Goal: Information Seeking & Learning: Learn about a topic

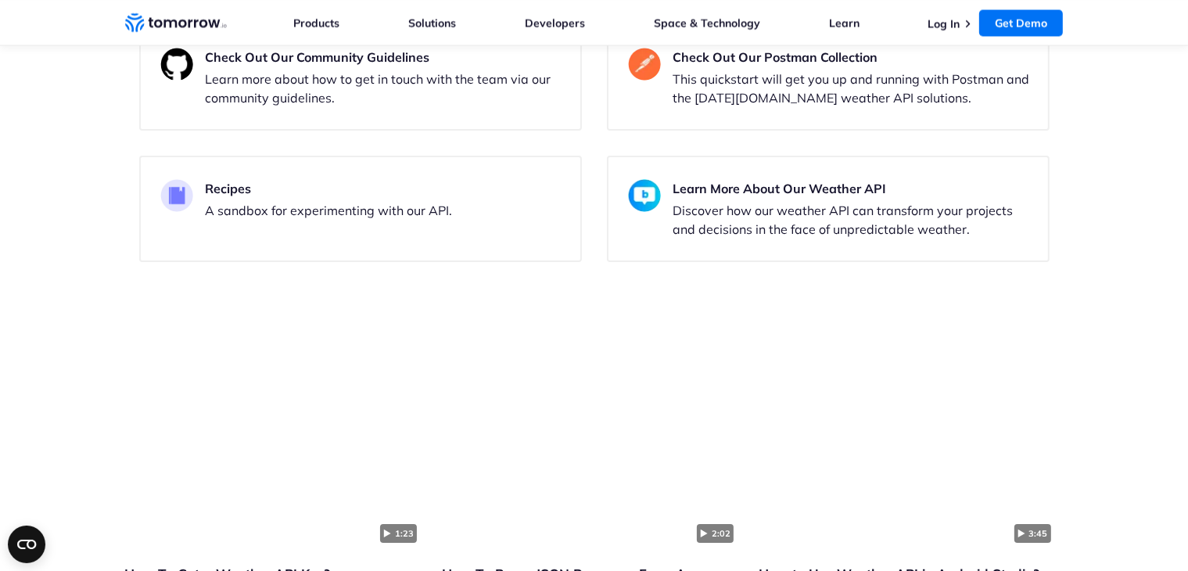
scroll to position [3051, 0]
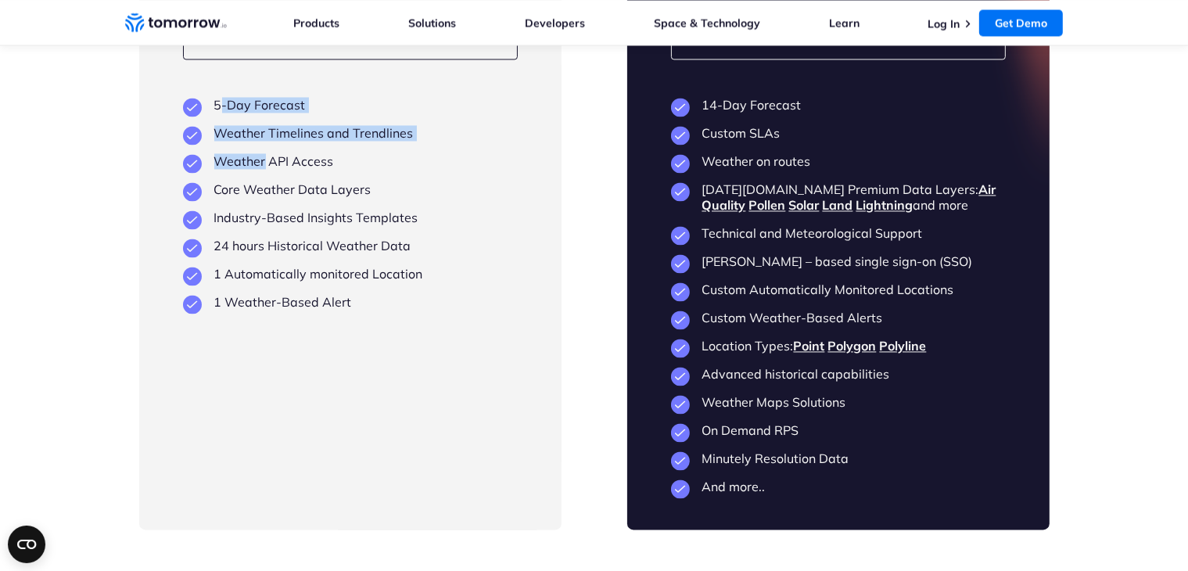
drag, startPoint x: 223, startPoint y: 151, endPoint x: 265, endPoint y: 195, distance: 60.9
click at [265, 195] on ul "5-Day Forecast Weather Timelines and Trendlines Weather API Access Core Weather…" at bounding box center [350, 203] width 335 height 213
click at [287, 253] on li "24 hours Historical Weather Data" at bounding box center [350, 246] width 335 height 16
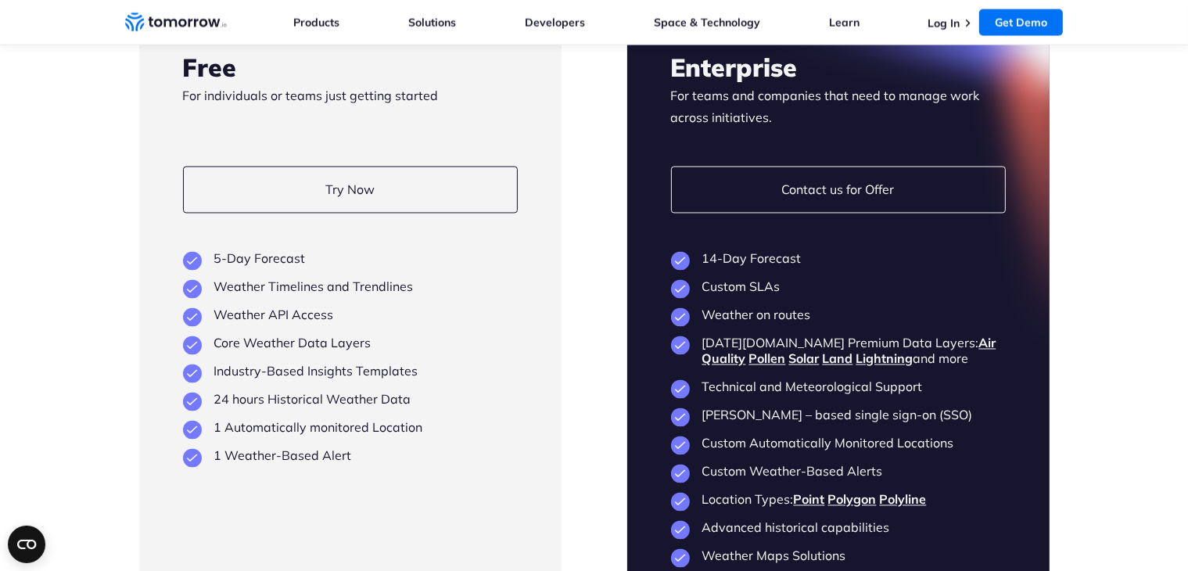
scroll to position [2895, 0]
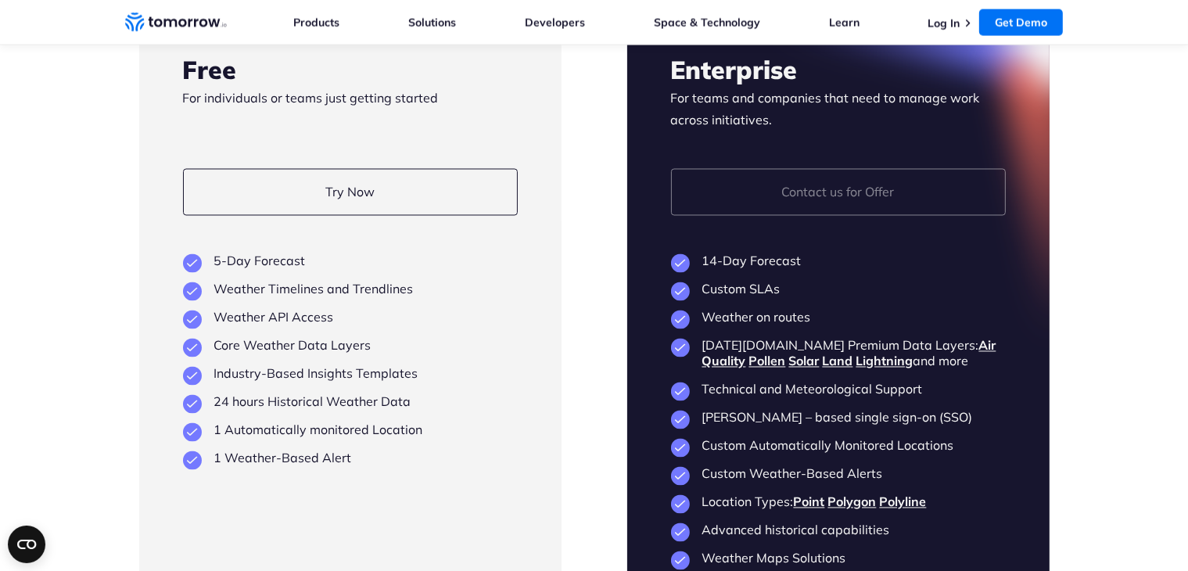
click at [886, 216] on link "Contact us for Offer" at bounding box center [838, 192] width 335 height 47
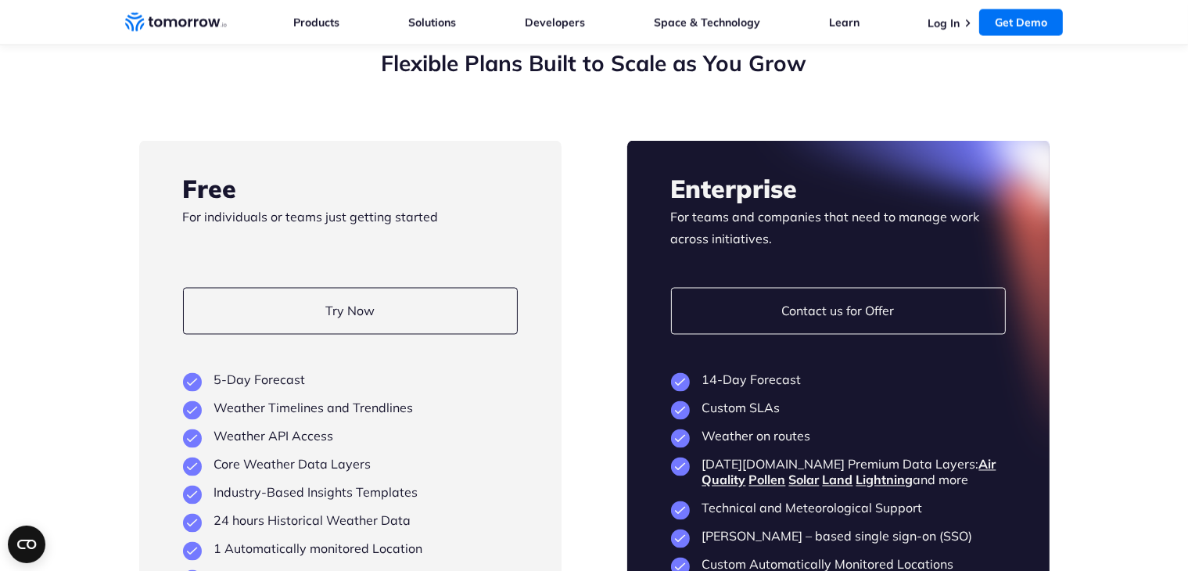
scroll to position [2895, 0]
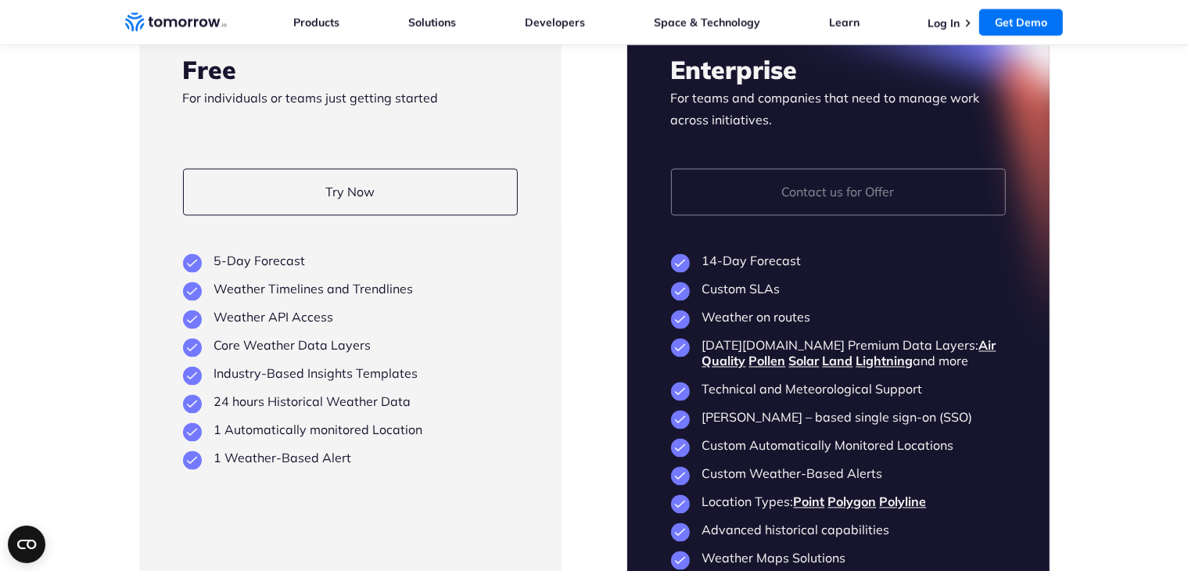
click at [829, 216] on link "Contact us for Offer" at bounding box center [838, 192] width 335 height 47
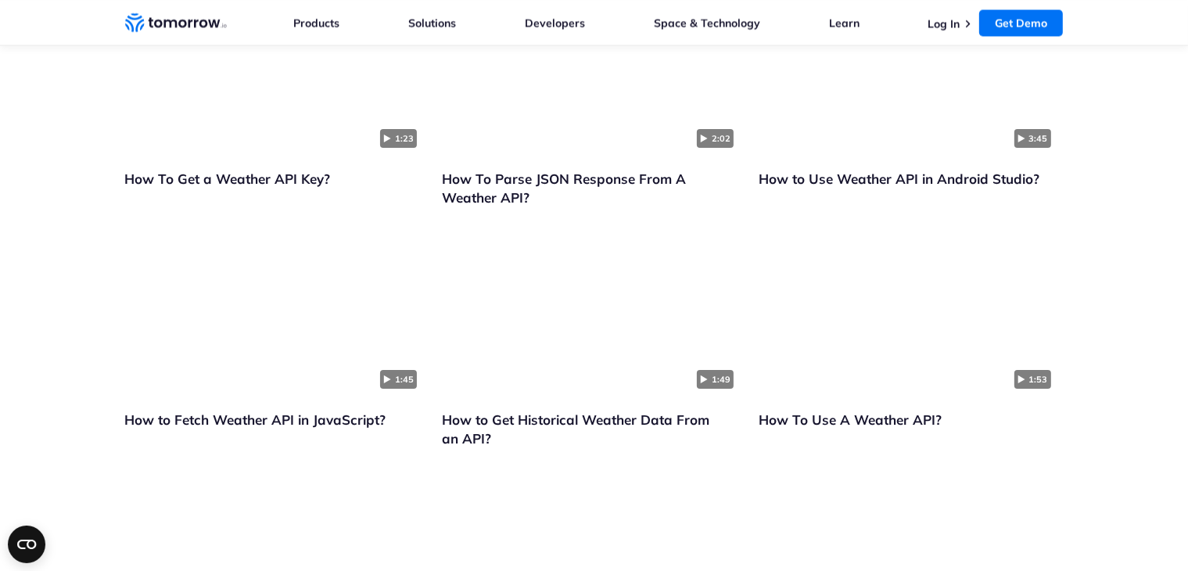
scroll to position [2895, 0]
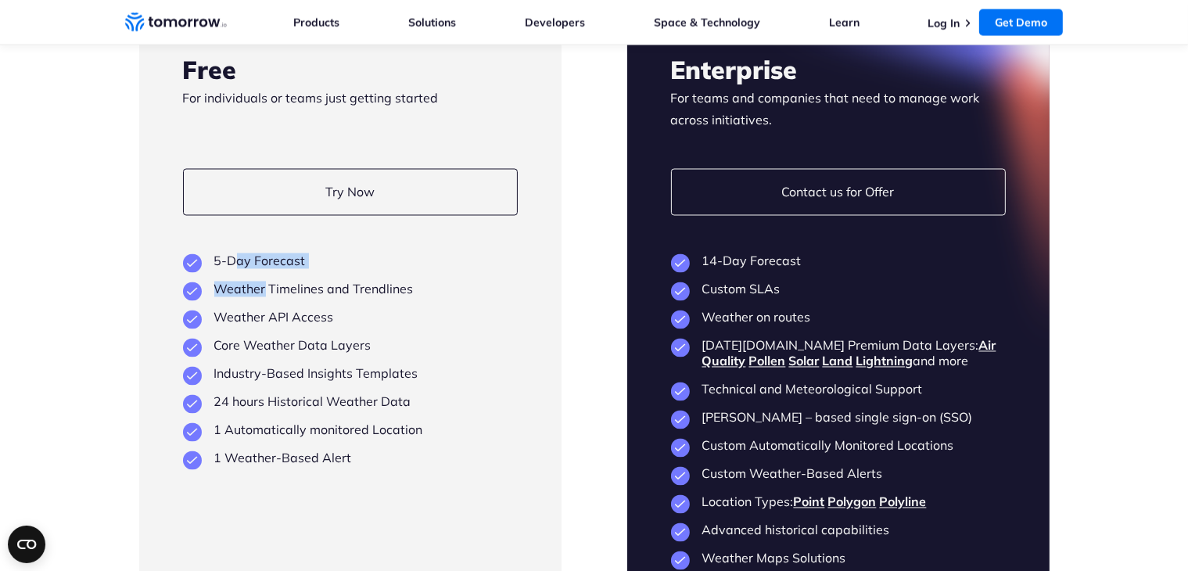
drag, startPoint x: 238, startPoint y: 312, endPoint x: 266, endPoint y: 318, distance: 28.7
click at [266, 318] on ul "5-Day Forecast Weather Timelines and Trendlines Weather API Access Core Weather…" at bounding box center [350, 359] width 335 height 213
click at [248, 297] on li "Weather Timelines and Trendlines" at bounding box center [350, 290] width 335 height 16
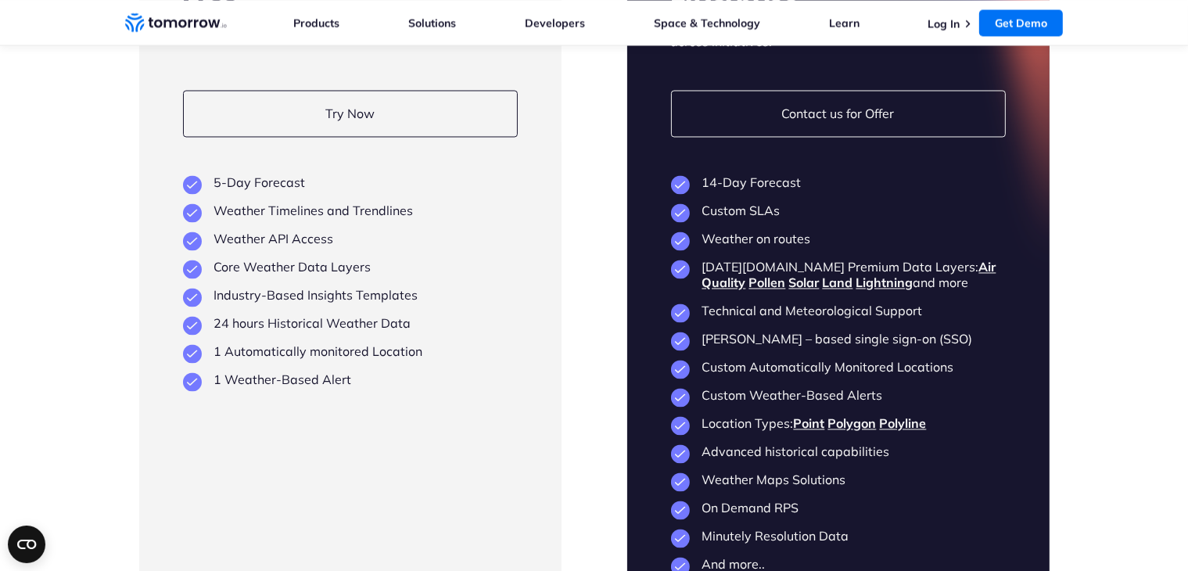
click at [78, 266] on section "Flexible Plans Built to Scale as You Grow Free For individuals or teams just ge…" at bounding box center [594, 230] width 1188 height 882
click at [98, 230] on section "Flexible Plans Built to Scale as You Grow Free For individuals or teams just ge…" at bounding box center [594, 230] width 1188 height 882
click at [119, 235] on section "Flexible Plans Built to Scale as You Grow Free For individuals or teams just ge…" at bounding box center [594, 230] width 1188 height 882
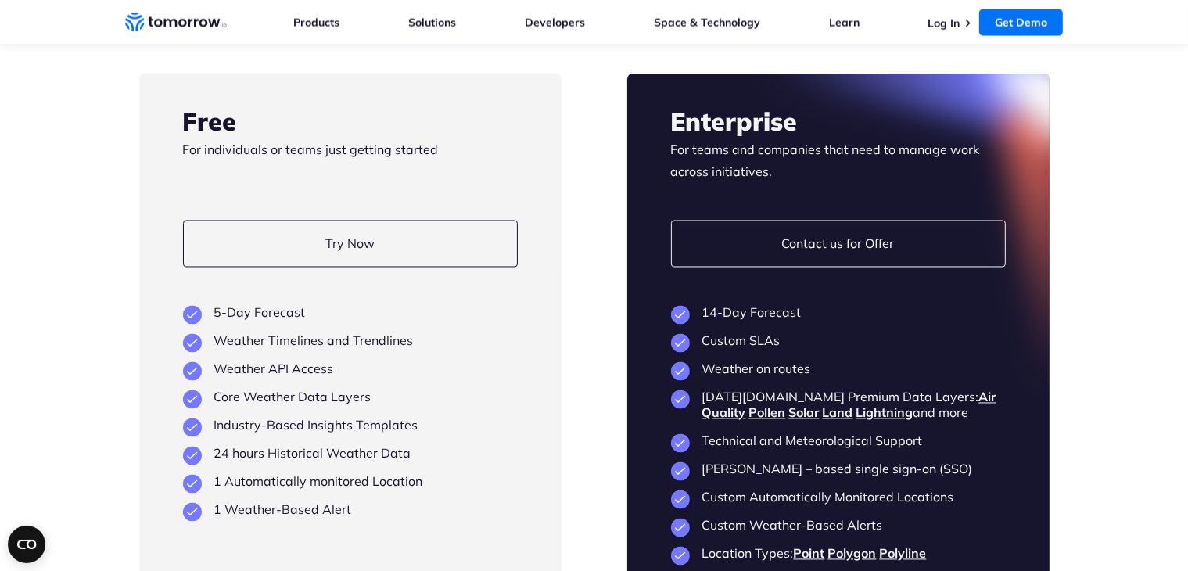
scroll to position [2817, 0]
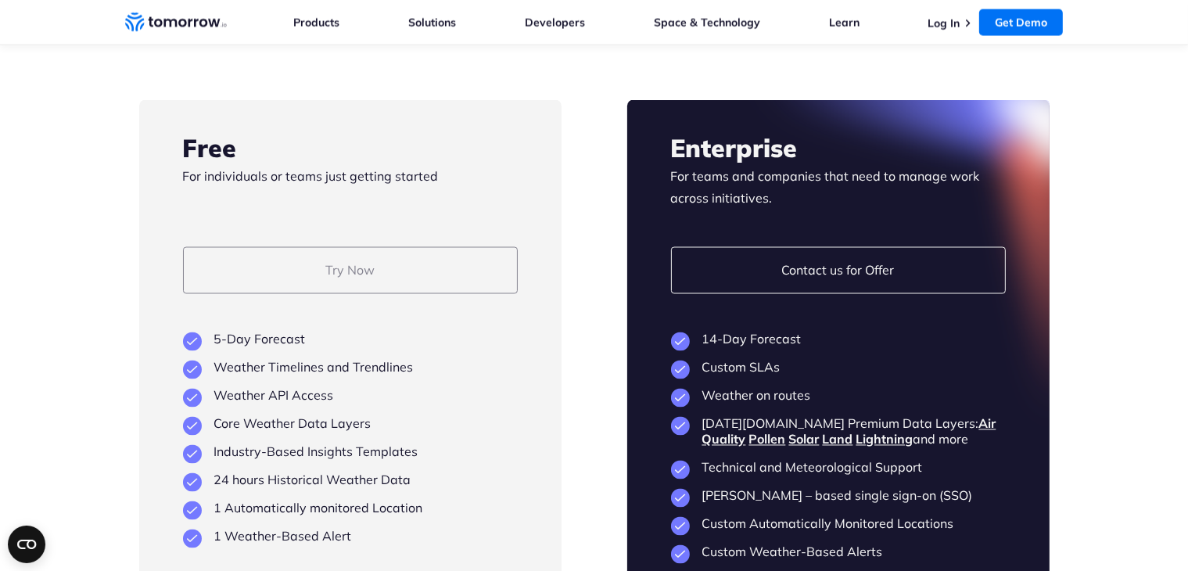
click at [416, 294] on link "Try Now" at bounding box center [350, 270] width 335 height 47
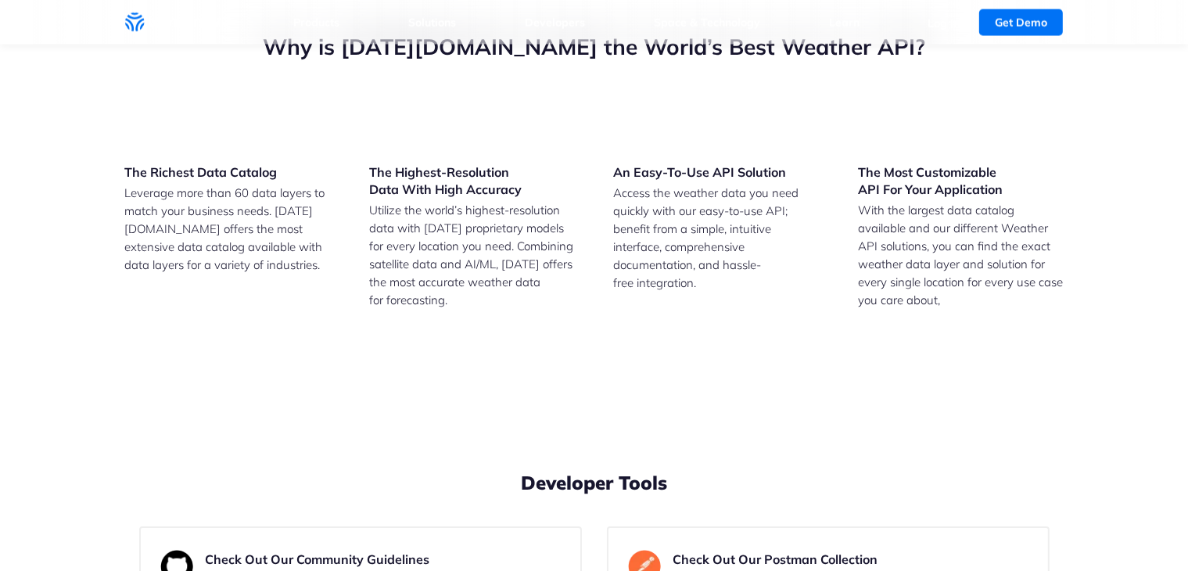
scroll to position [2817, 0]
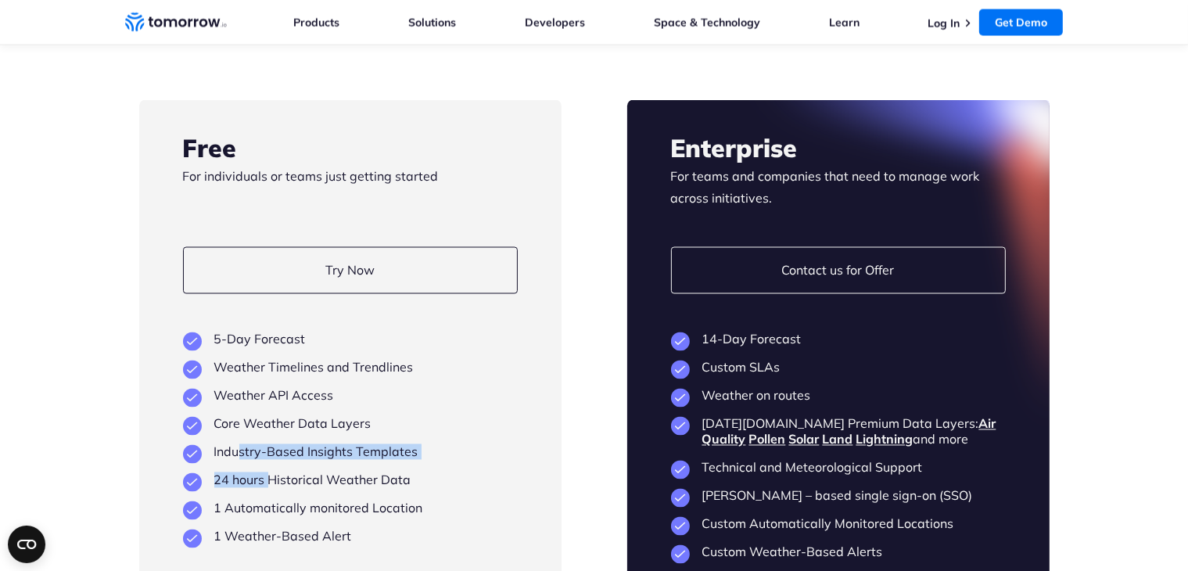
drag, startPoint x: 237, startPoint y: 437, endPoint x: 272, endPoint y: 449, distance: 37.1
click at [272, 447] on ul "5-Day Forecast Weather Timelines and Trendlines Weather API Access Core Weather…" at bounding box center [350, 438] width 335 height 213
click at [243, 388] on li "Weather API Access" at bounding box center [350, 396] width 335 height 16
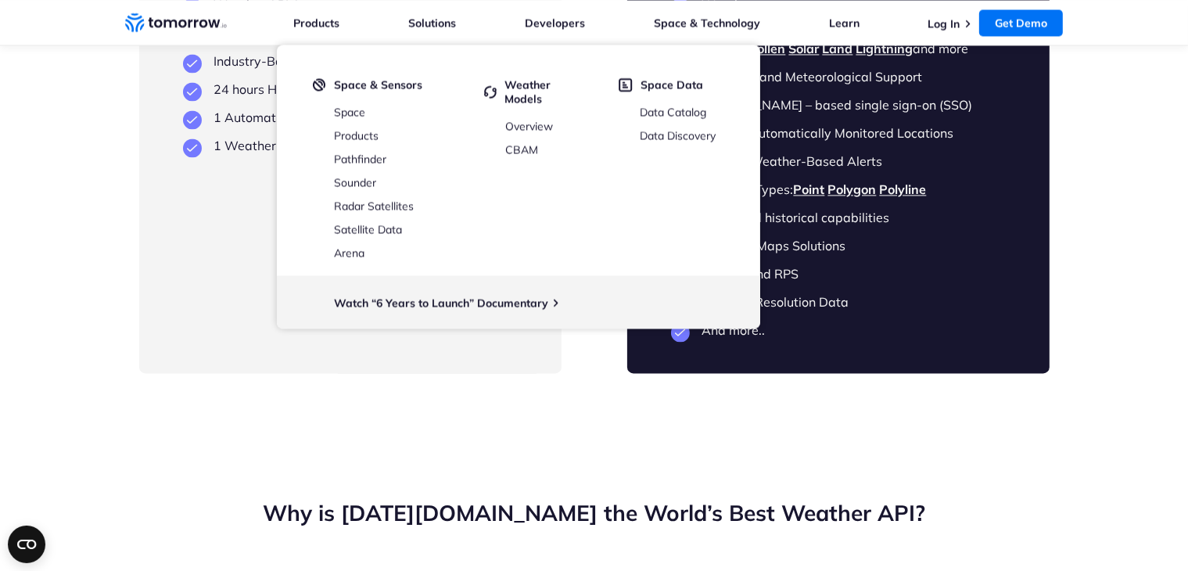
scroll to position [3051, 0]
